Goal: Task Accomplishment & Management: Manage account settings

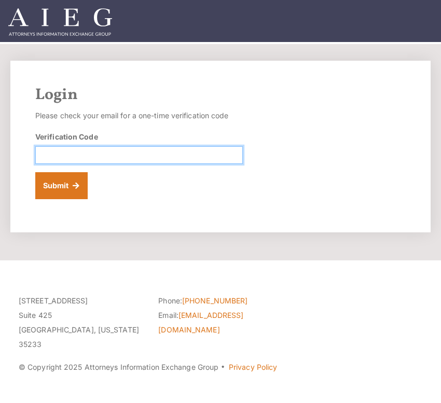
click at [74, 156] on input "Verification Code" at bounding box center [139, 155] width 208 height 18
click at [51, 149] on input "Verification Code" at bounding box center [139, 155] width 208 height 18
type input "036212"
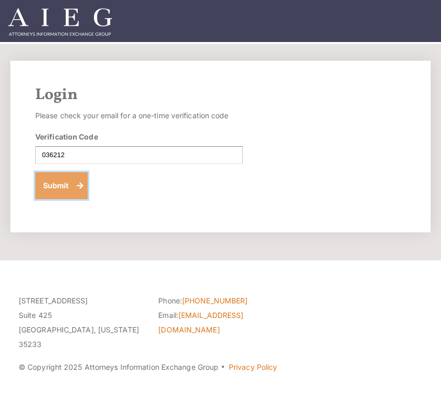
click at [51, 187] on button "Submit" at bounding box center [61, 185] width 52 height 27
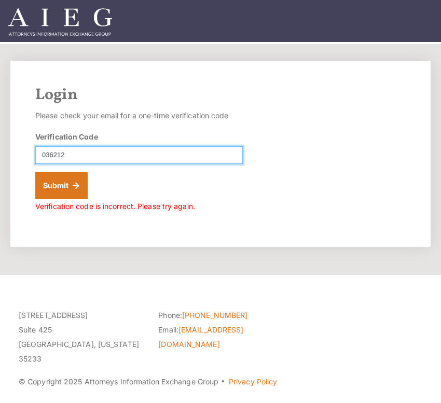
click at [53, 155] on input "036212" at bounding box center [139, 155] width 208 height 18
type input "035212"
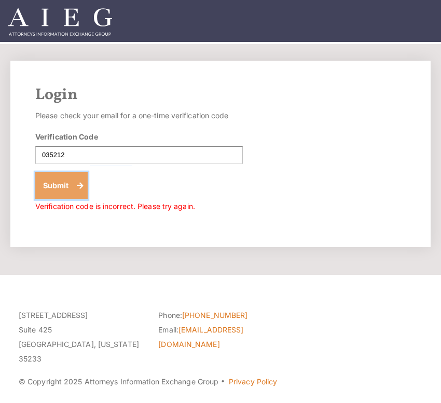
click at [36, 182] on button "Submit" at bounding box center [61, 185] width 52 height 27
